Goal: Task Accomplishment & Management: Complete application form

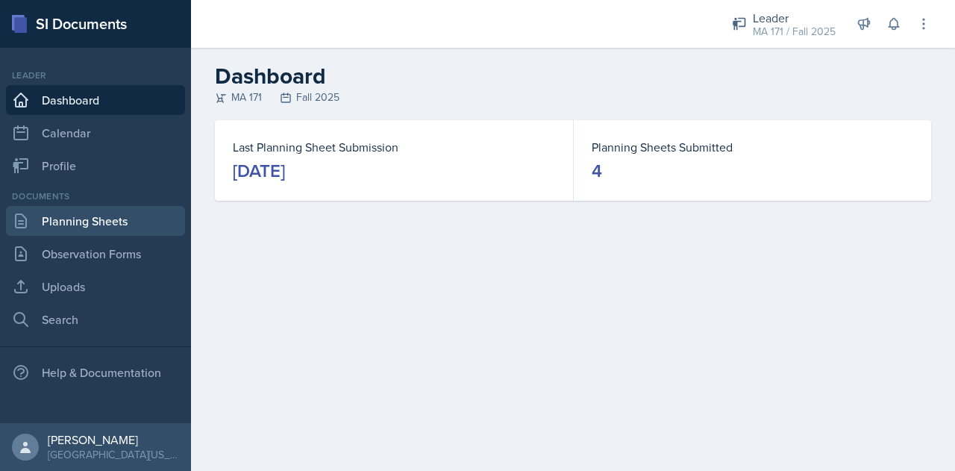
click at [122, 234] on link "Planning Sheets" at bounding box center [95, 221] width 179 height 30
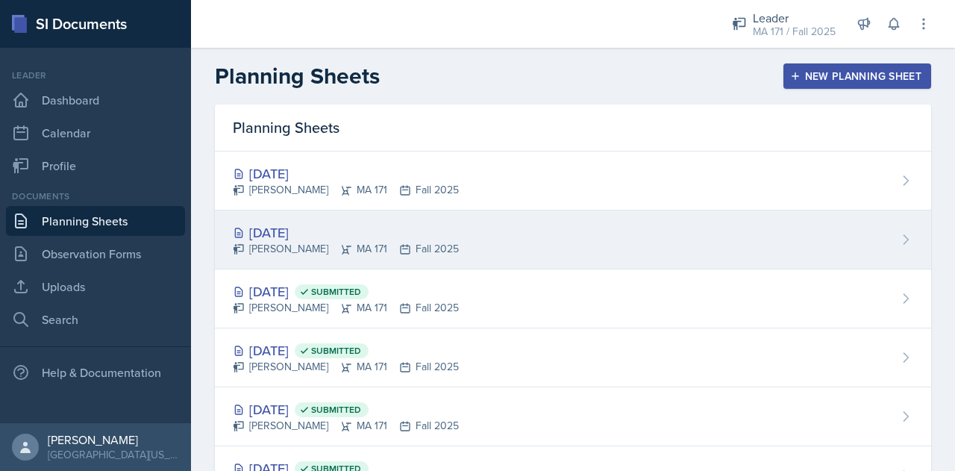
click at [457, 247] on div "[DATE] [PERSON_NAME] MA 171 Fall 2025" at bounding box center [573, 239] width 716 height 59
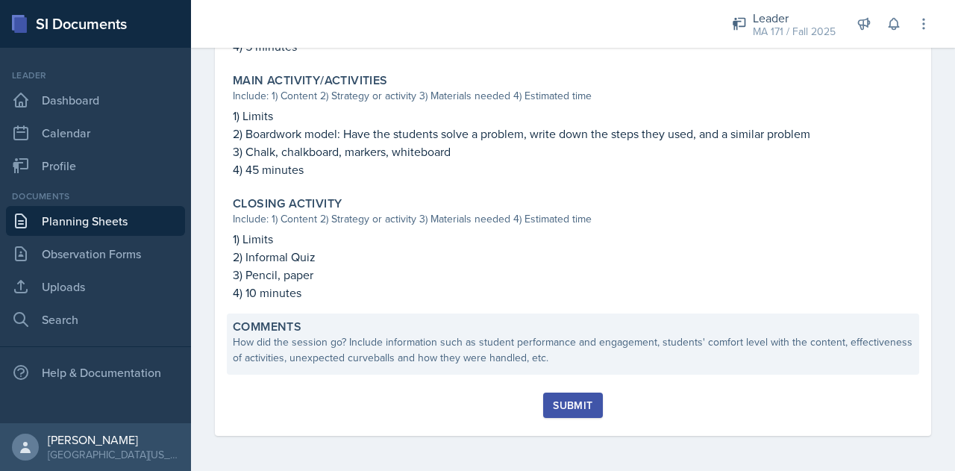
click at [396, 355] on div "How did the session go? Include information such as student performance and eng…" at bounding box center [573, 349] width 681 height 31
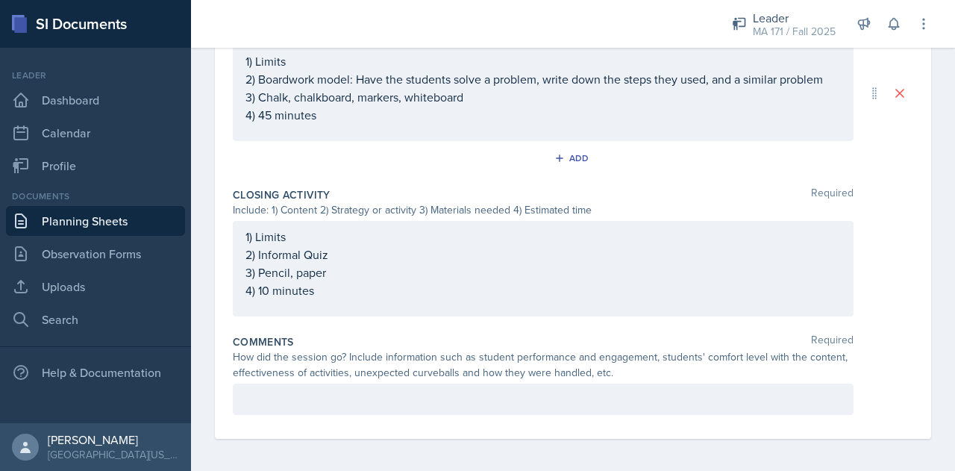
click at [364, 398] on p at bounding box center [544, 399] width 596 height 18
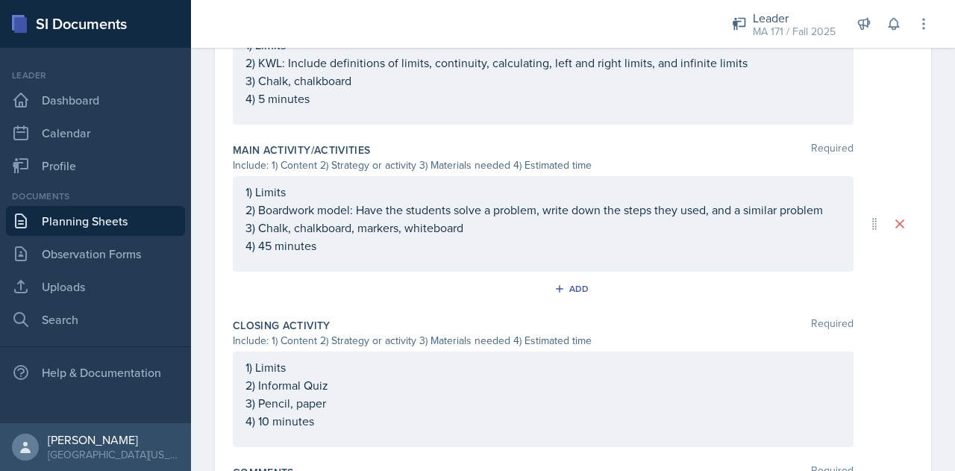
scroll to position [739, 0]
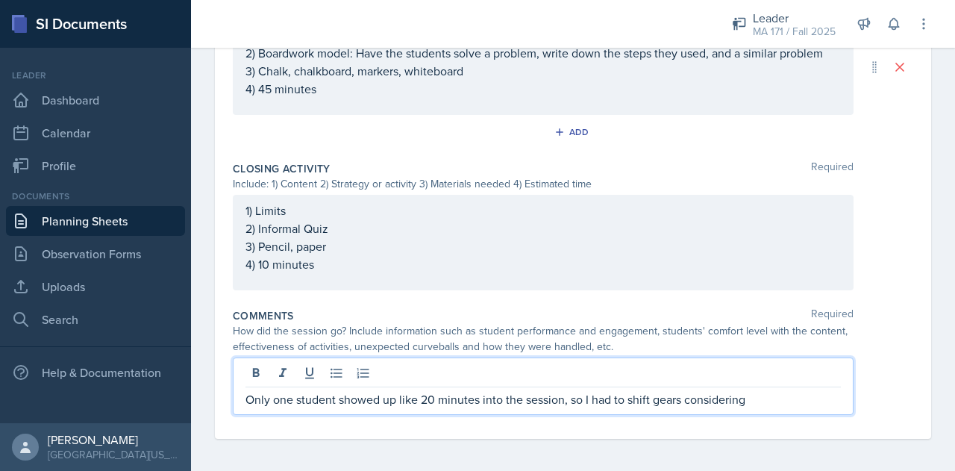
click at [760, 393] on p "Only one student showed up like 20 minutes into the session, so I had to shift …" at bounding box center [544, 399] width 596 height 18
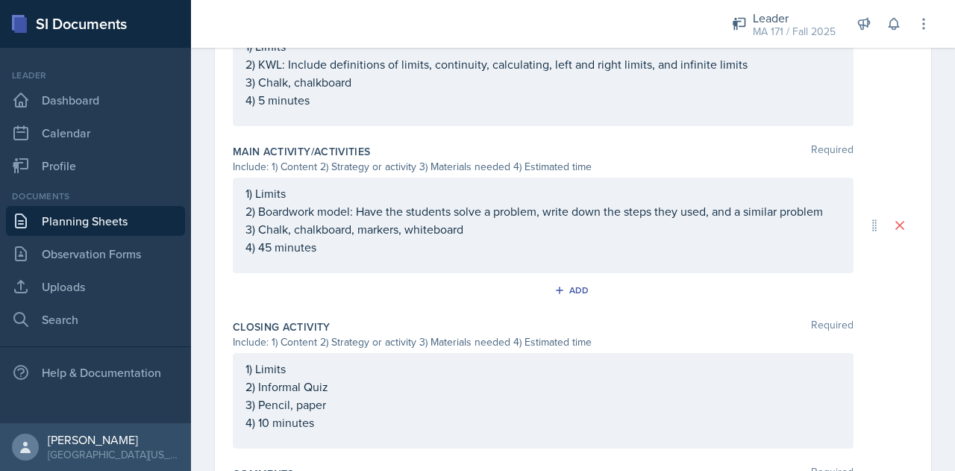
scroll to position [775, 0]
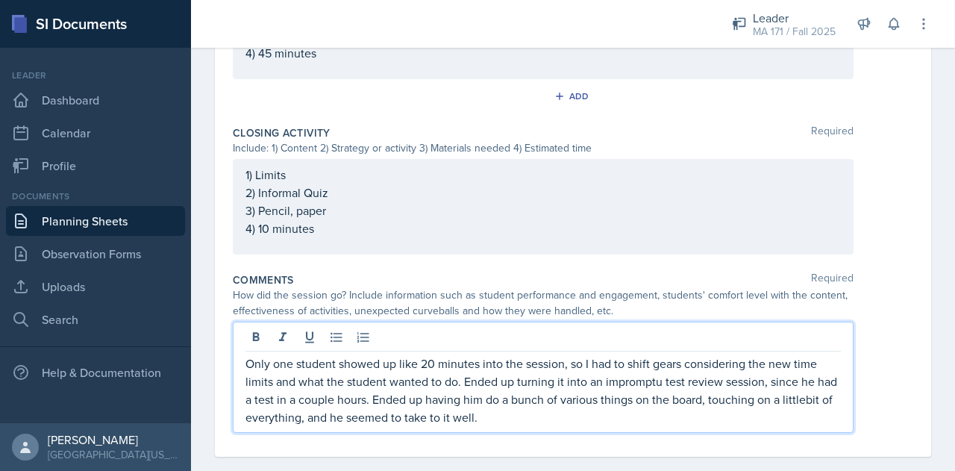
click at [265, 416] on p "Only one student showed up like 20 minutes into the session, so I had to shift …" at bounding box center [544, 391] width 596 height 72
click at [543, 409] on p "Only one student showed up like 20 minutes into the session, so I had to shift …" at bounding box center [544, 391] width 596 height 72
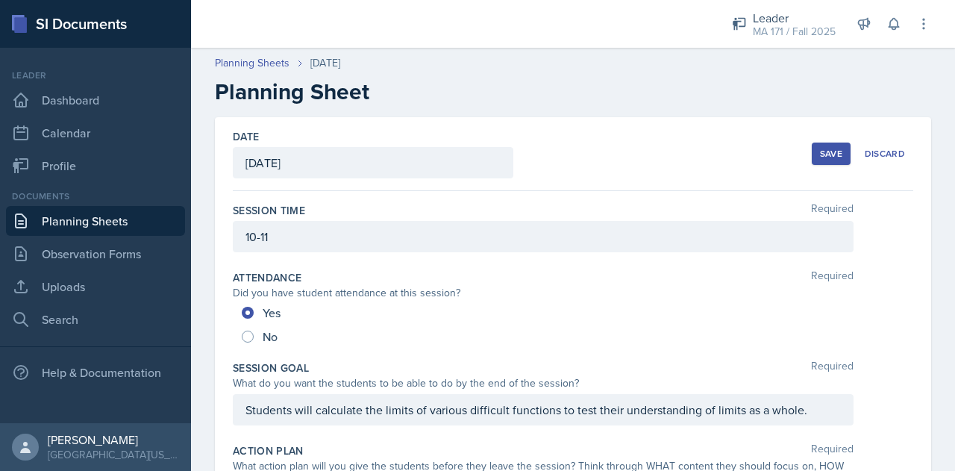
scroll to position [793, 0]
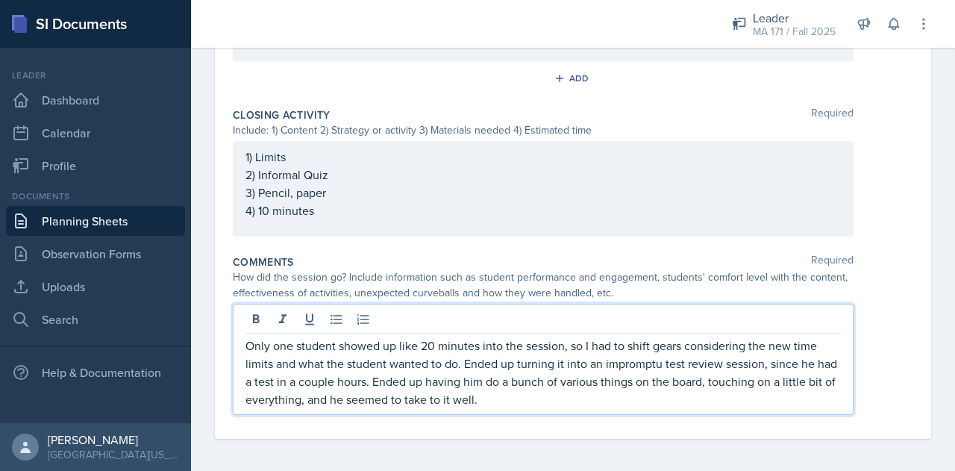
click at [510, 401] on p "Only one student showed up like 20 minutes into the session, so I had to shift …" at bounding box center [544, 373] width 596 height 72
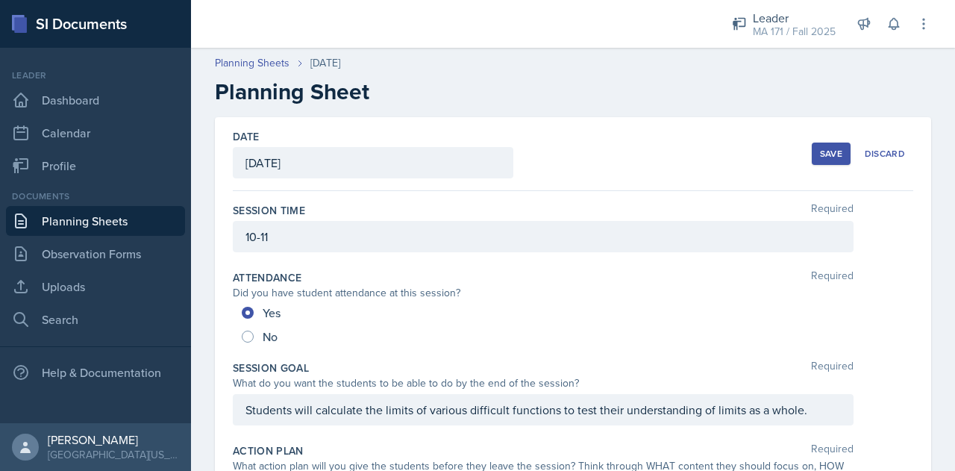
click at [820, 151] on div "Save" at bounding box center [831, 154] width 22 height 12
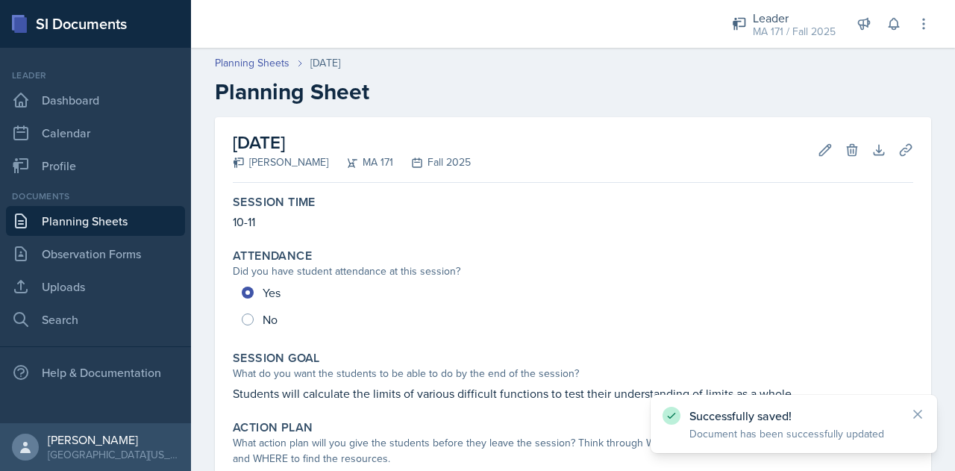
scroll to position [663, 0]
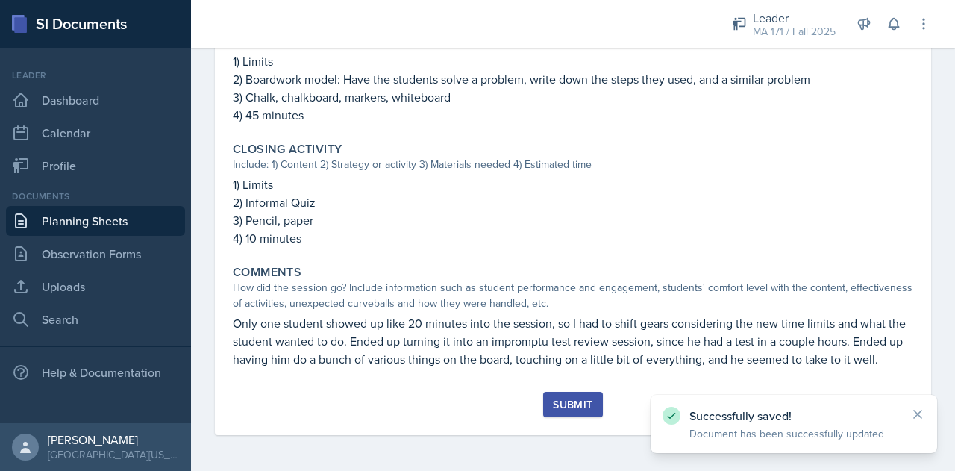
click at [572, 400] on div "Submit" at bounding box center [573, 405] width 40 height 12
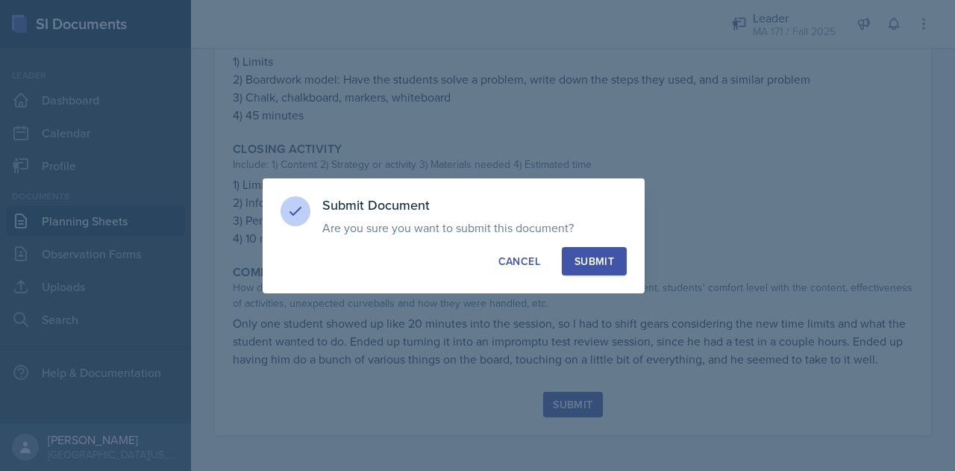
click at [590, 273] on button "Submit" at bounding box center [594, 261] width 65 height 28
radio input "true"
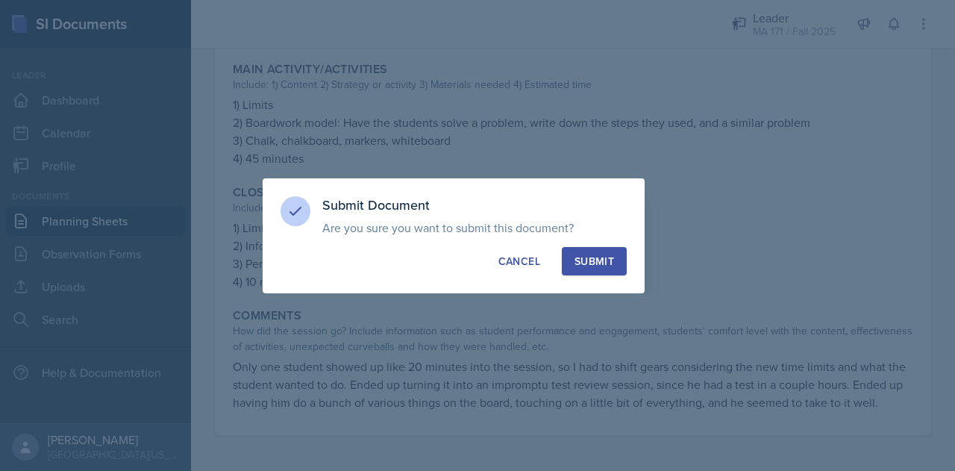
scroll to position [619, 0]
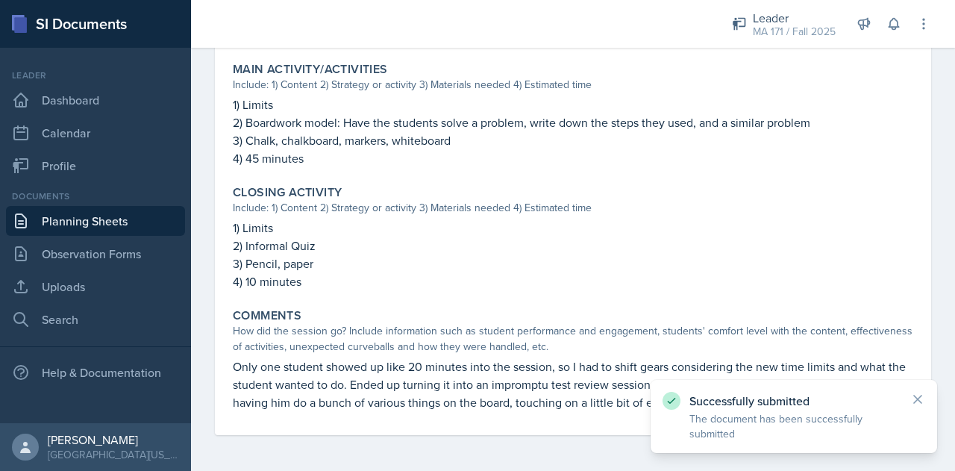
click at [135, 226] on link "Planning Sheets" at bounding box center [95, 221] width 179 height 30
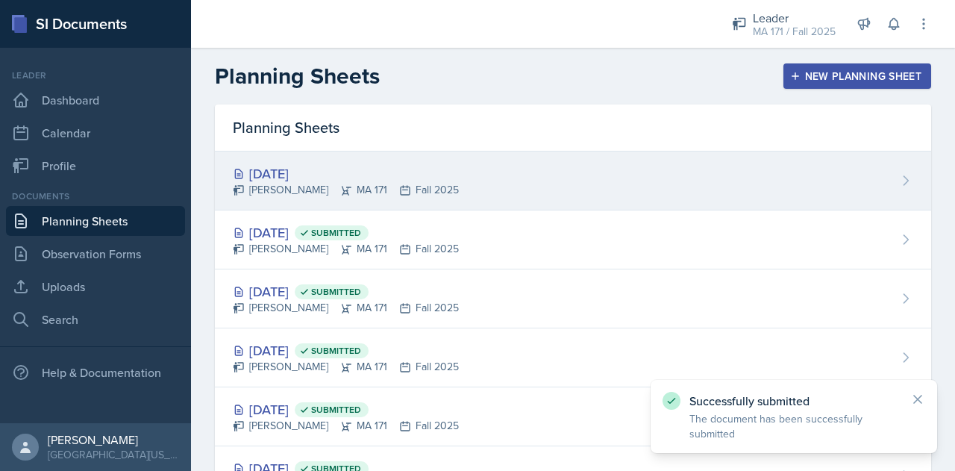
click at [445, 171] on div "Sep 11th, 2025 Zack Banish MA 171 Fall 2025" at bounding box center [573, 181] width 716 height 59
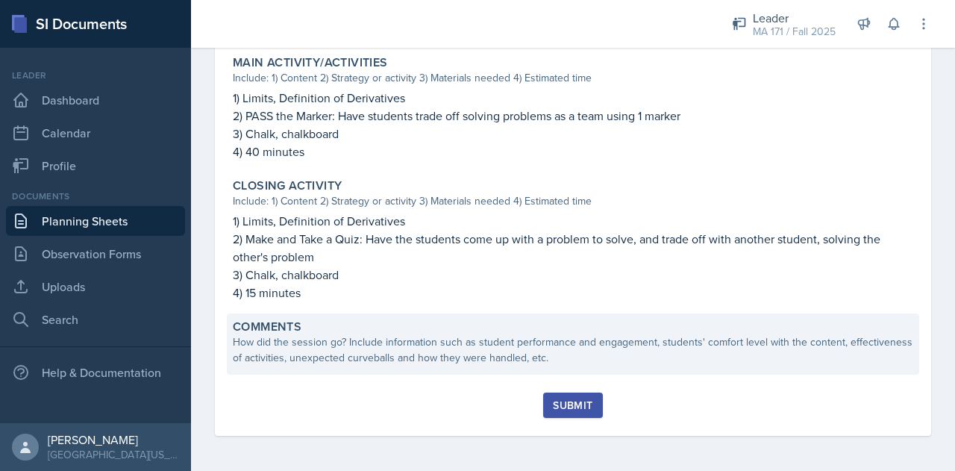
click at [437, 342] on div "How did the session go? Include information such as student performance and eng…" at bounding box center [573, 349] width 681 height 31
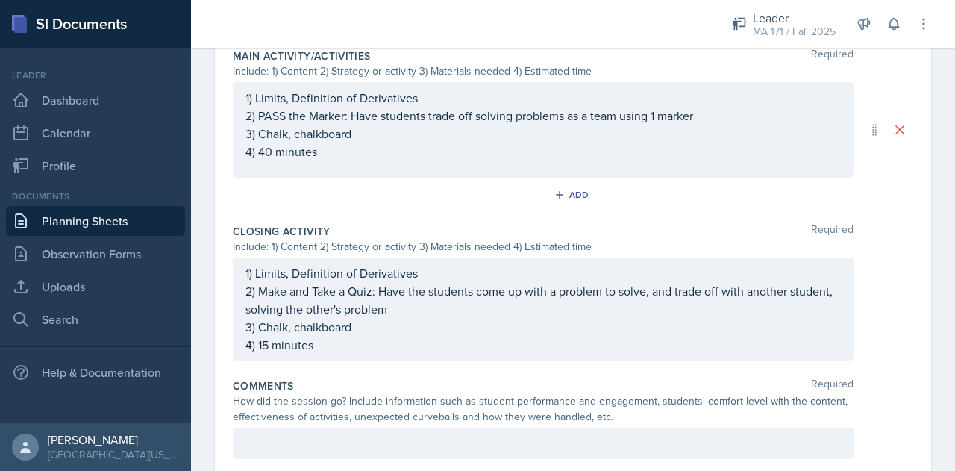
click at [379, 428] on div at bounding box center [543, 443] width 621 height 31
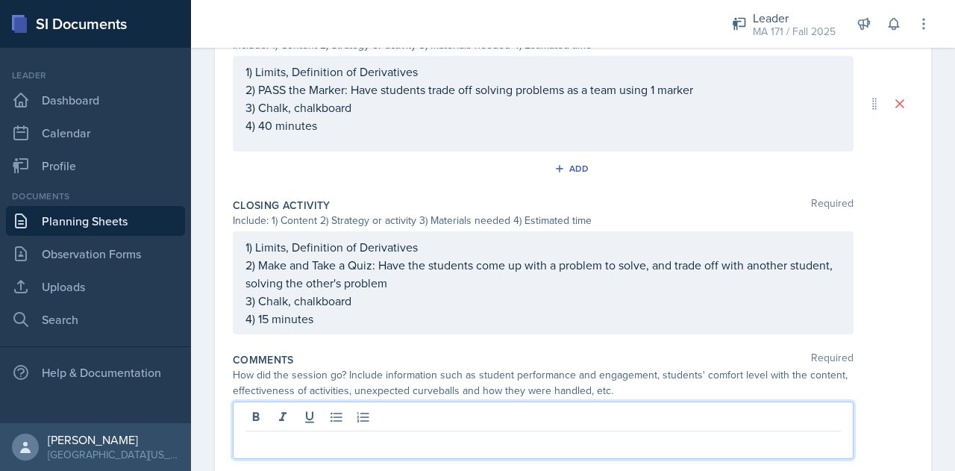
scroll to position [746, 0]
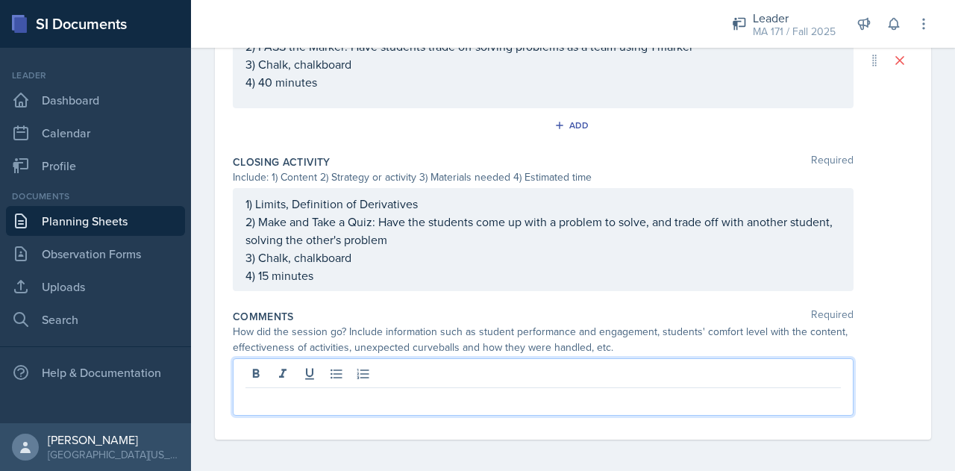
click at [387, 395] on p at bounding box center [544, 400] width 596 height 18
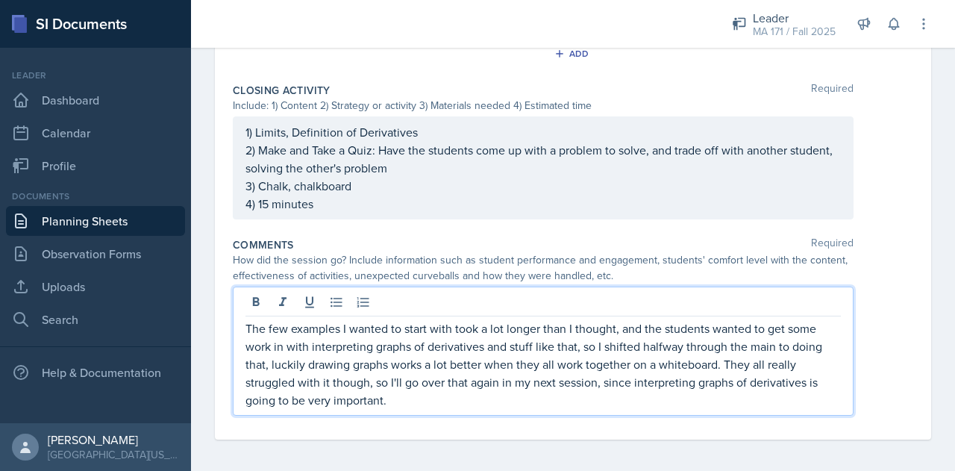
scroll to position [0, 0]
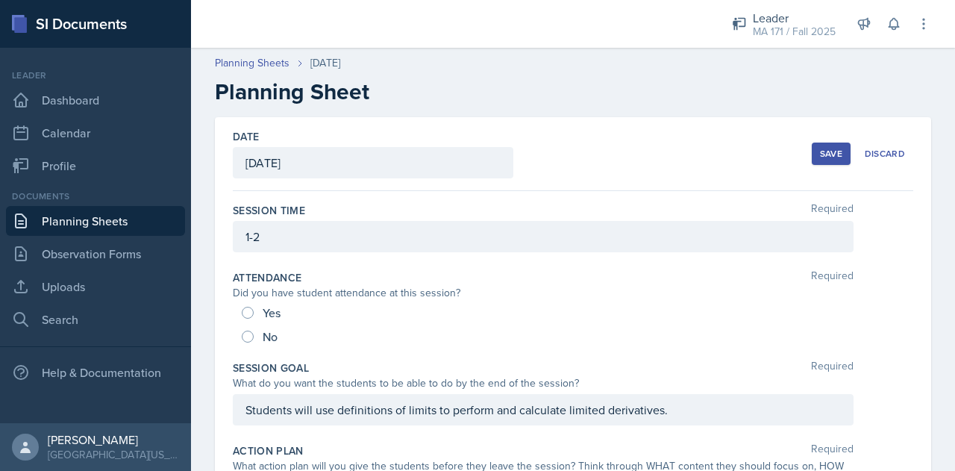
click at [820, 149] on div "Save" at bounding box center [831, 154] width 22 height 12
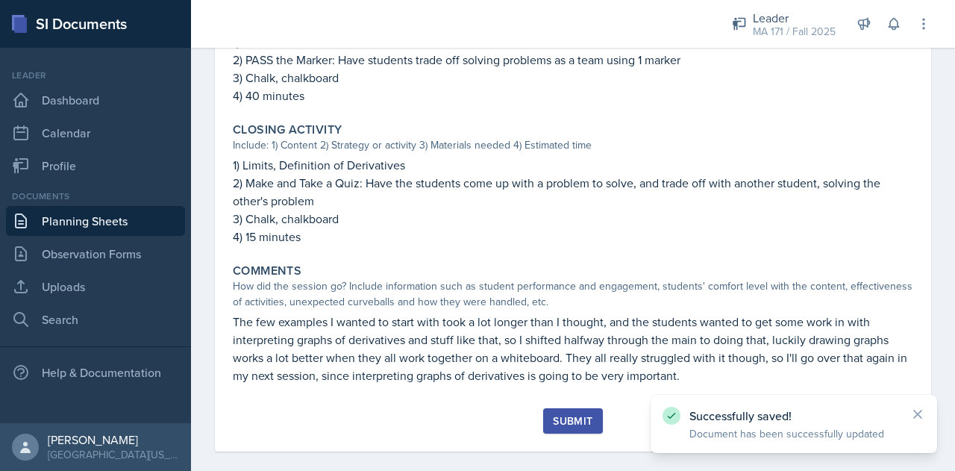
scroll to position [681, 0]
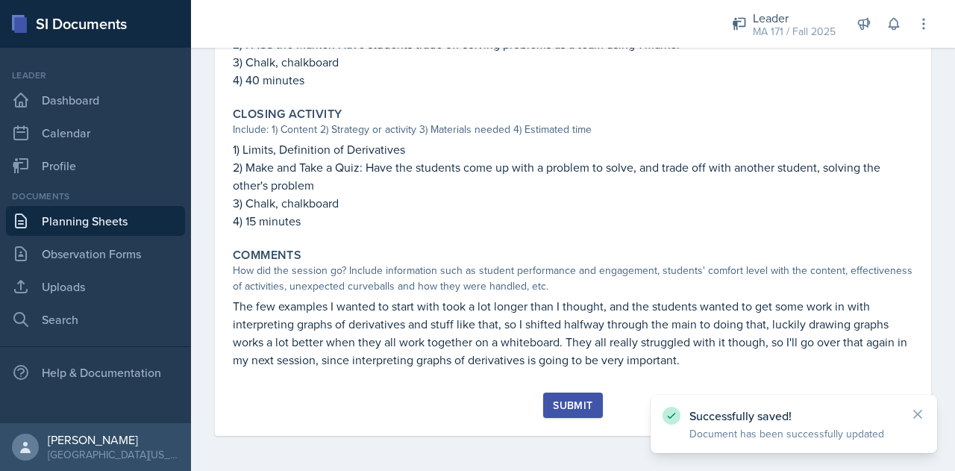
click at [569, 406] on div "Submit" at bounding box center [573, 405] width 40 height 12
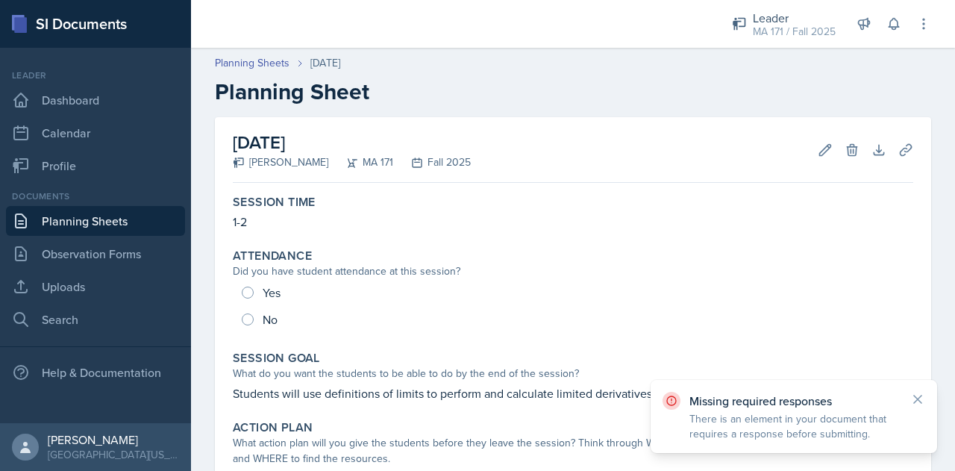
scroll to position [46, 0]
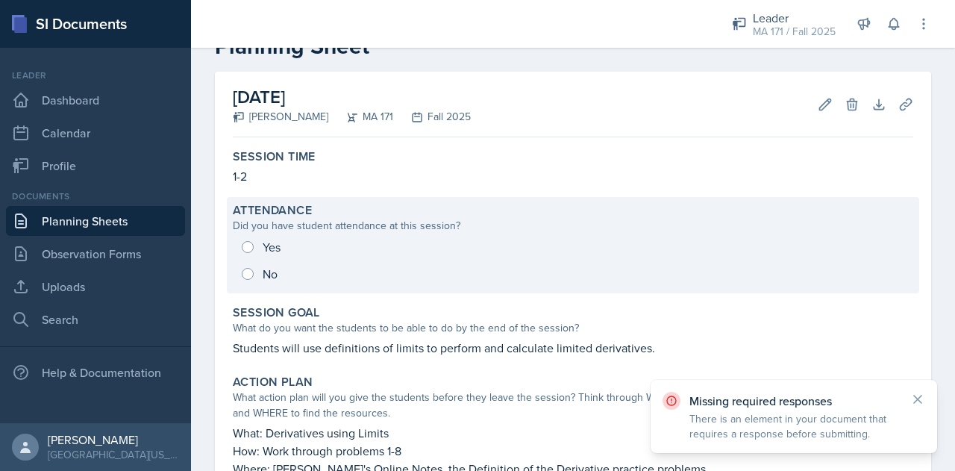
click at [252, 247] on div "Yes No" at bounding box center [573, 261] width 681 height 54
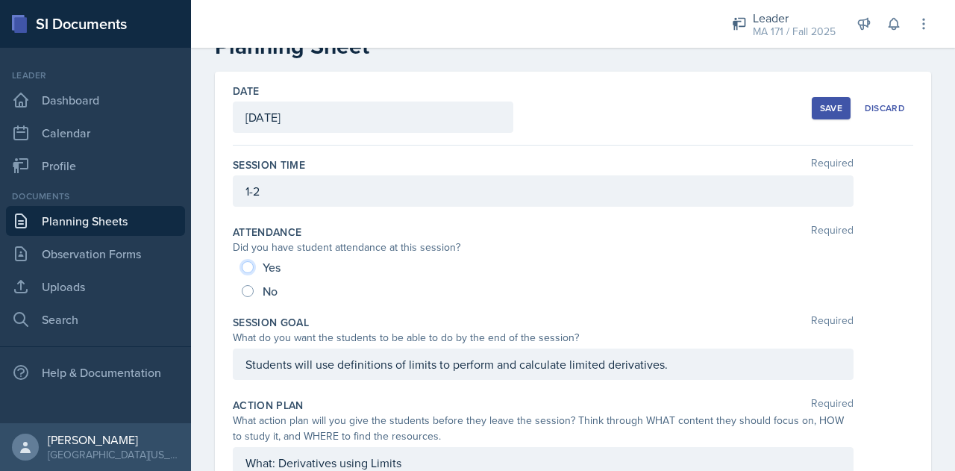
click at [246, 261] on input "Yes" at bounding box center [248, 267] width 12 height 12
radio input "true"
click at [831, 108] on div "Save" at bounding box center [831, 108] width 22 height 12
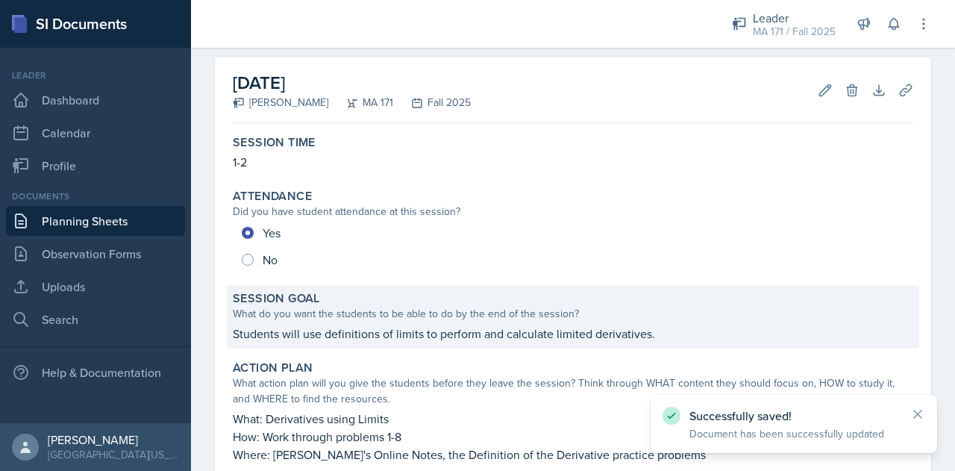
scroll to position [681, 0]
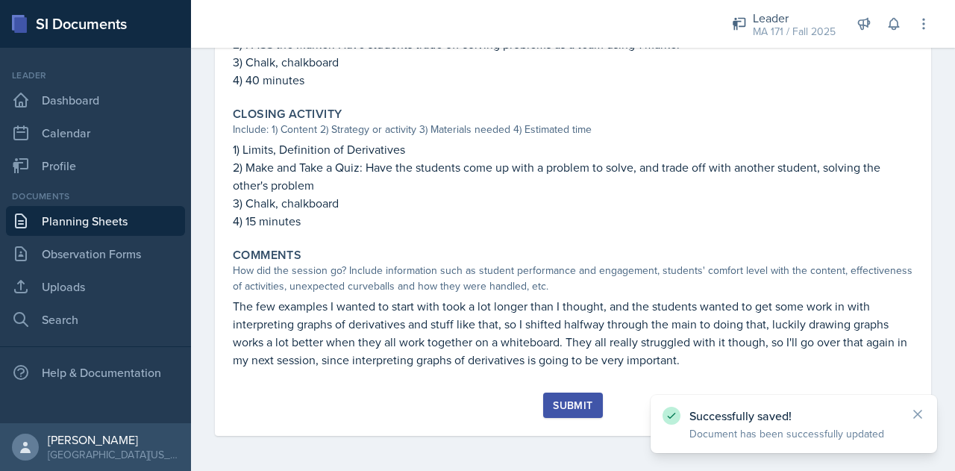
click at [553, 402] on div "Submit" at bounding box center [573, 405] width 40 height 12
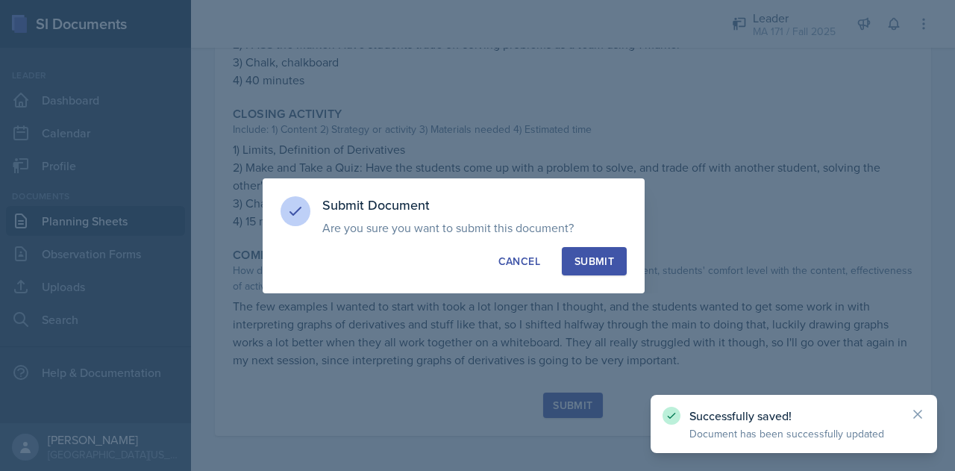
click at [593, 254] on div "Submit" at bounding box center [595, 261] width 40 height 15
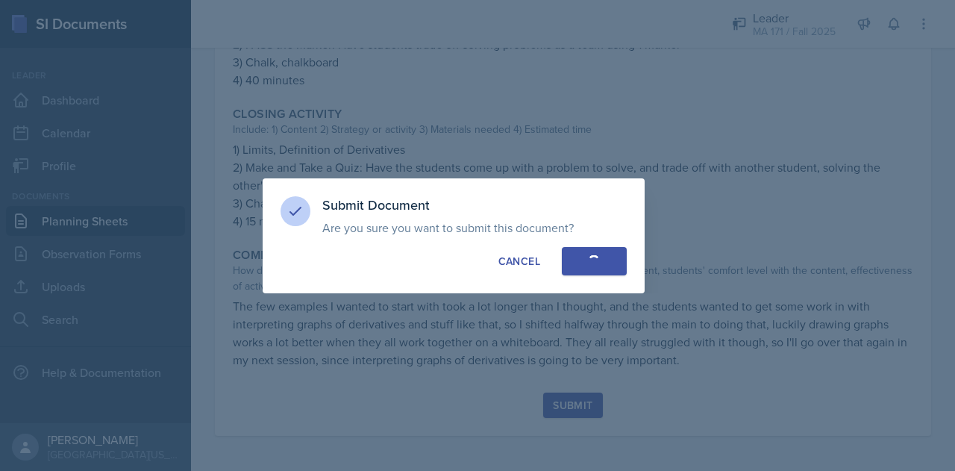
radio input "true"
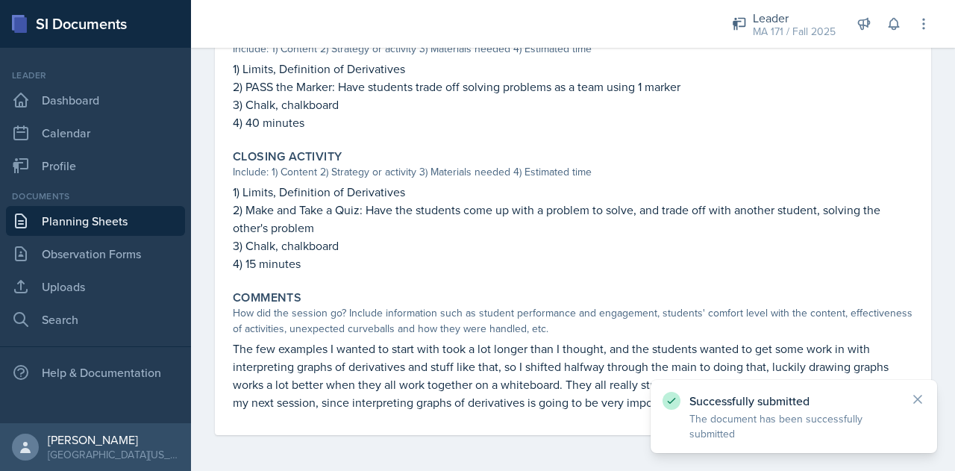
scroll to position [637, 0]
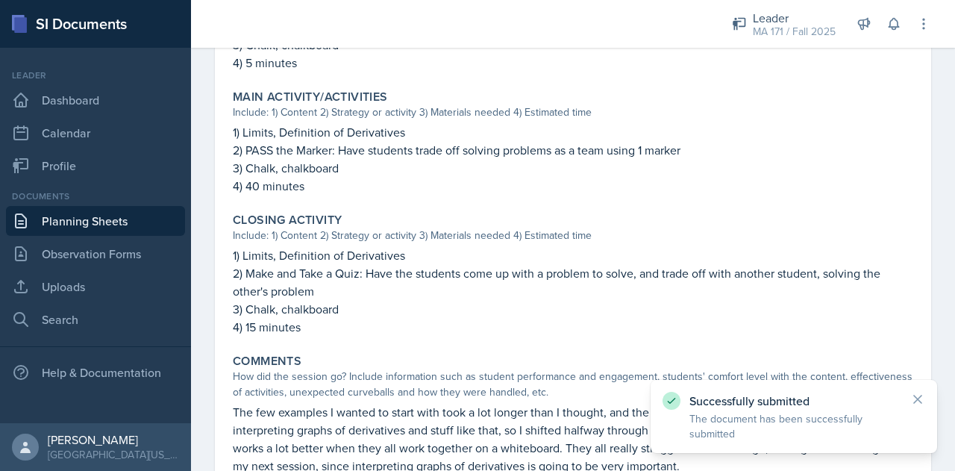
click at [156, 217] on link "Planning Sheets" at bounding box center [95, 221] width 179 height 30
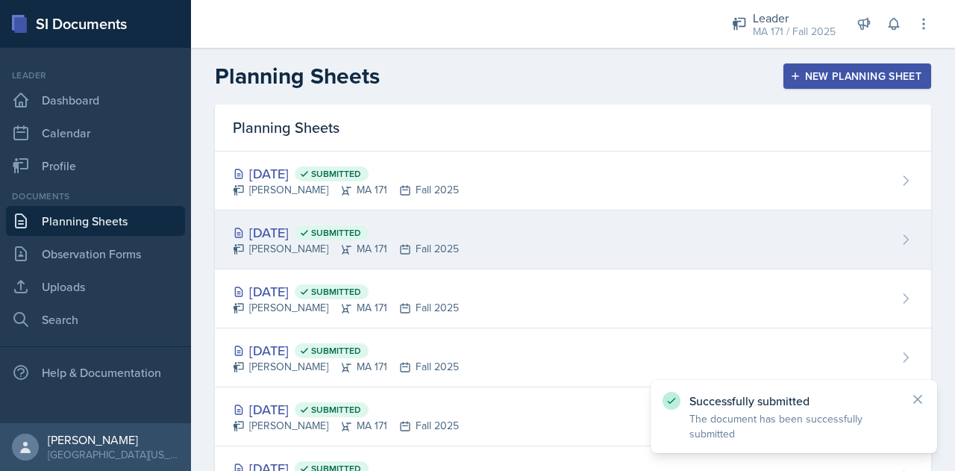
click at [443, 233] on div "Sep 9th, 2025 Submitted Zack Banish MA 171 Fall 2025" at bounding box center [573, 239] width 716 height 59
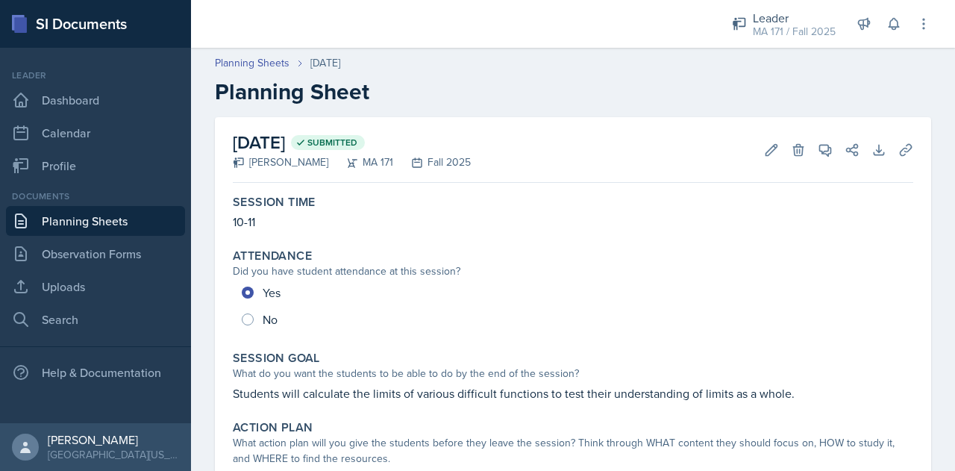
click at [166, 217] on link "Planning Sheets" at bounding box center [95, 221] width 179 height 30
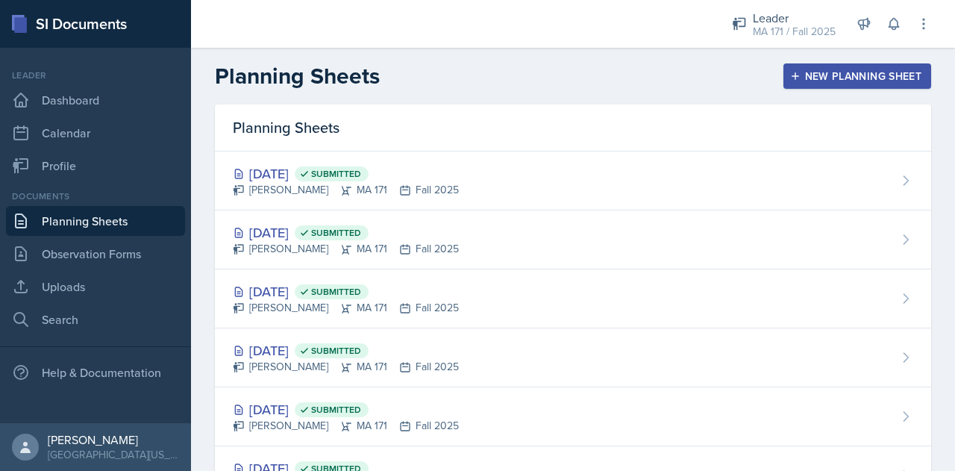
click at [249, 78] on h2 "Planning Sheets" at bounding box center [297, 76] width 165 height 27
click at [279, 75] on h2 "Planning Sheets" at bounding box center [297, 76] width 165 height 27
click at [757, 12] on div "Leader" at bounding box center [794, 18] width 83 height 18
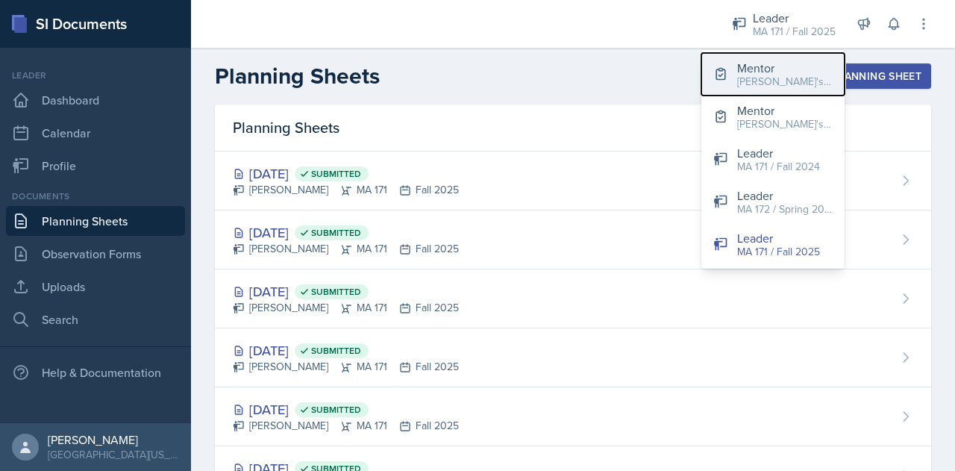
click at [781, 80] on div "Zack's Groups / Fall 2025" at bounding box center [785, 82] width 96 height 16
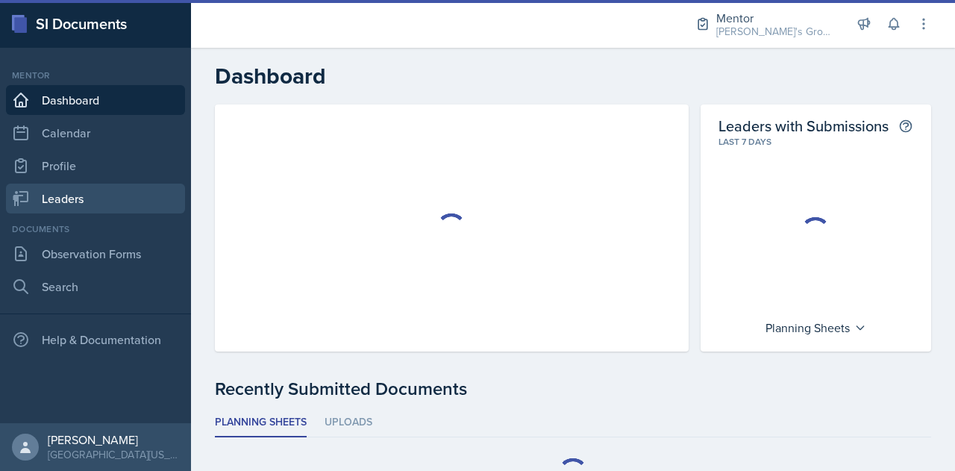
click at [125, 210] on link "Leaders" at bounding box center [95, 199] width 179 height 30
